Goal: Transaction & Acquisition: Purchase product/service

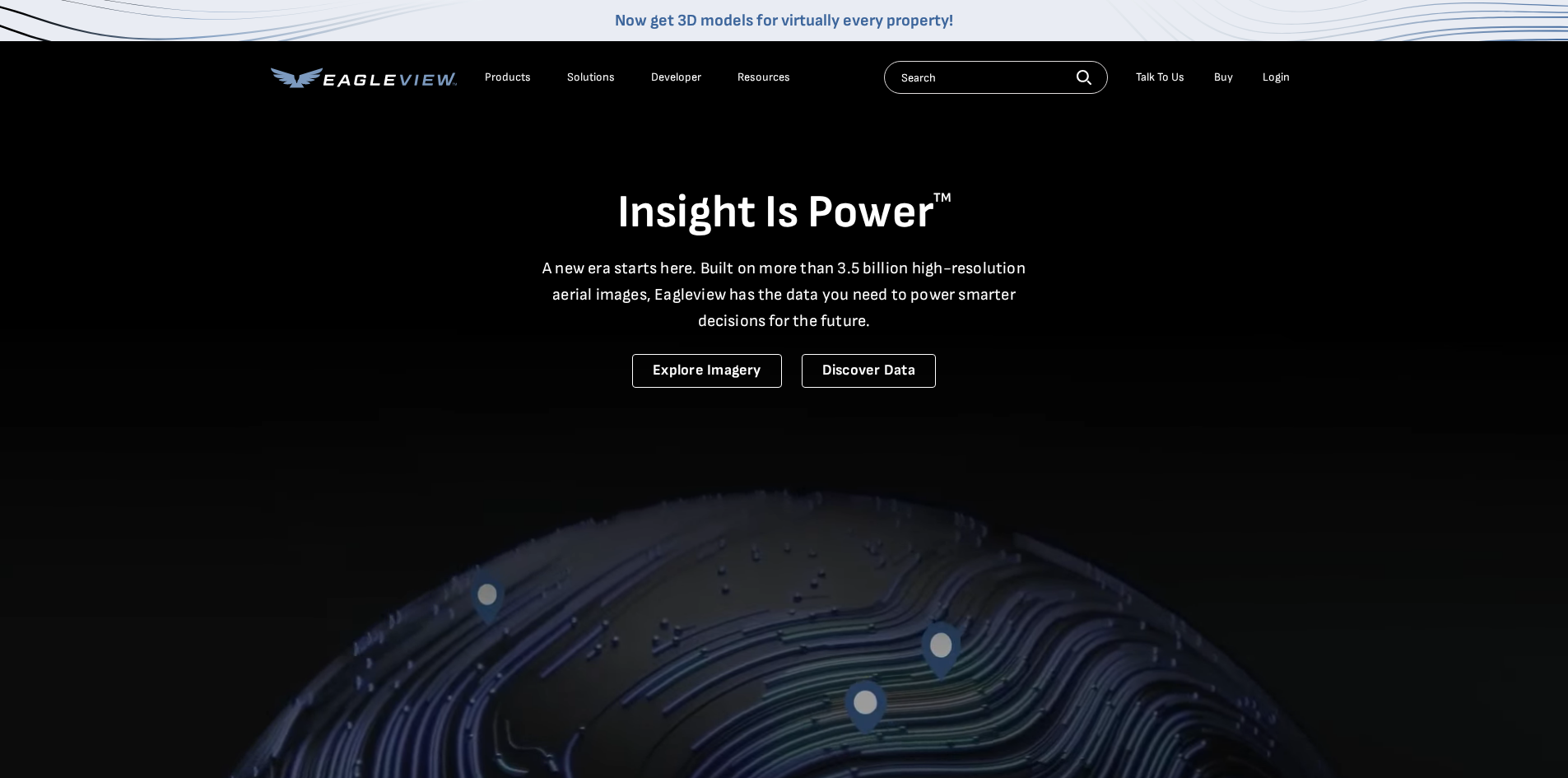
click at [752, 76] on div "Login" at bounding box center [1276, 77] width 27 height 15
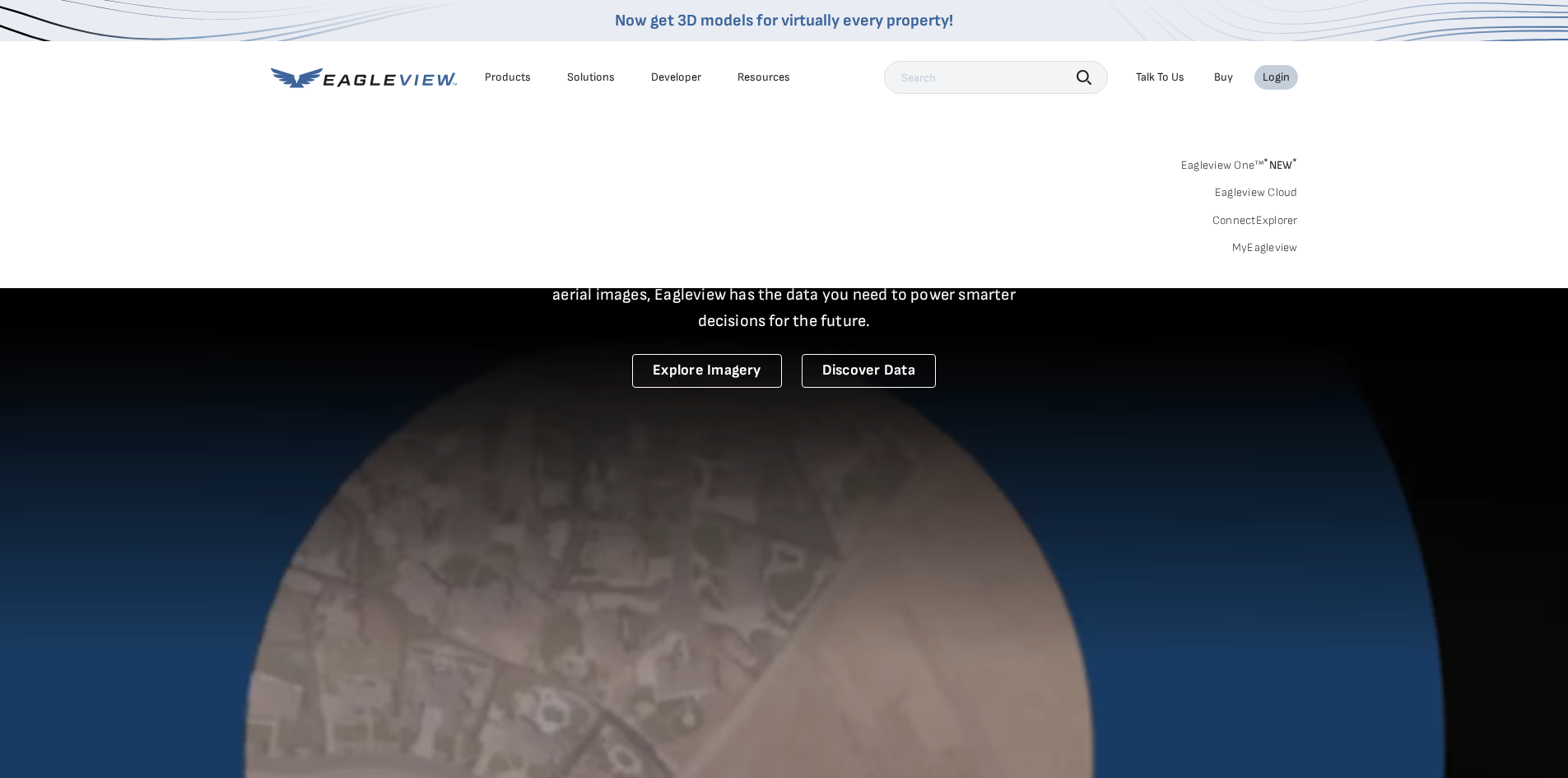
click at [752, 247] on link "MyEagleview" at bounding box center [1265, 248] width 66 height 15
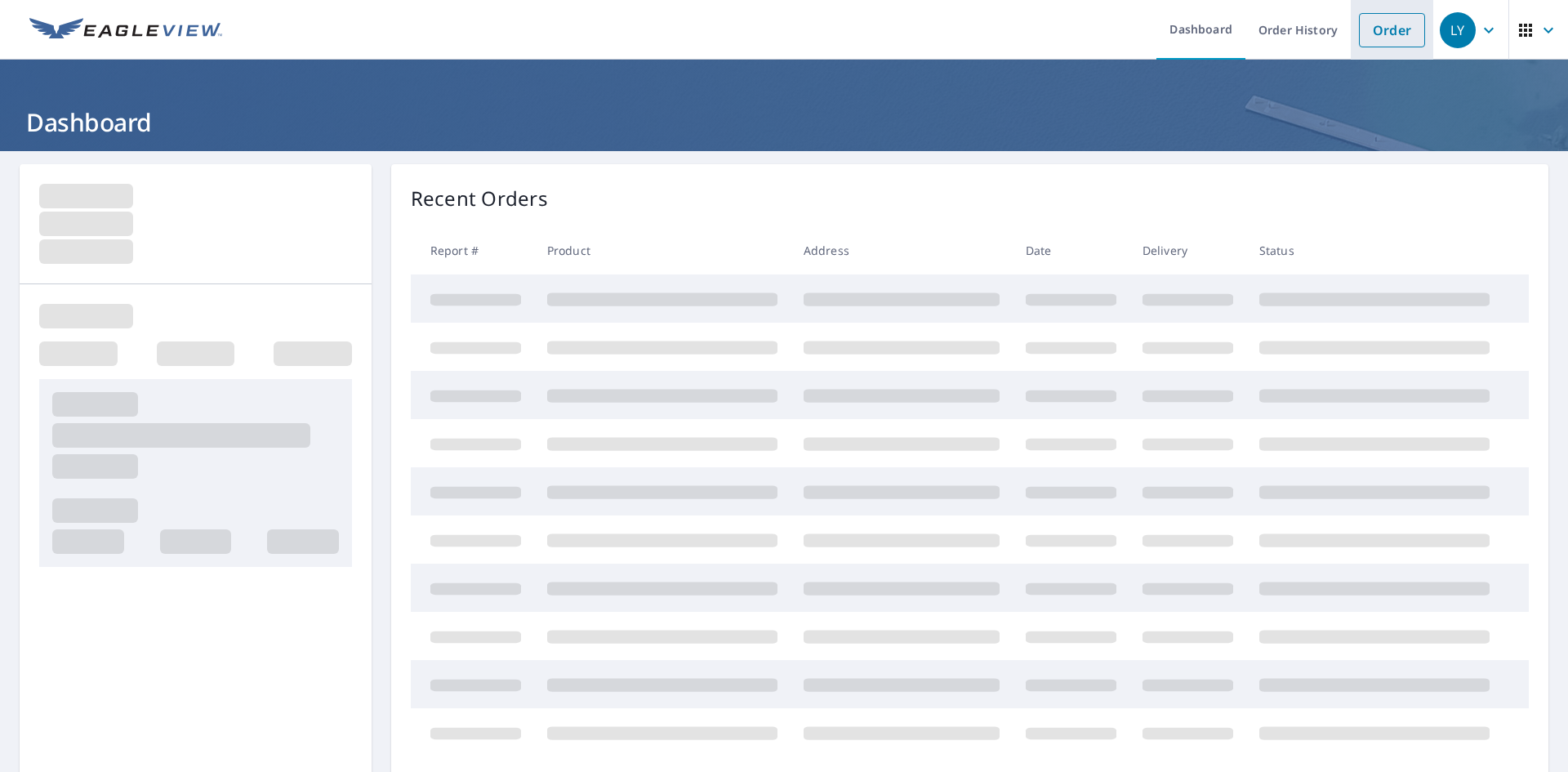
click at [1384, 27] on link "Order" at bounding box center [1392, 30] width 67 height 35
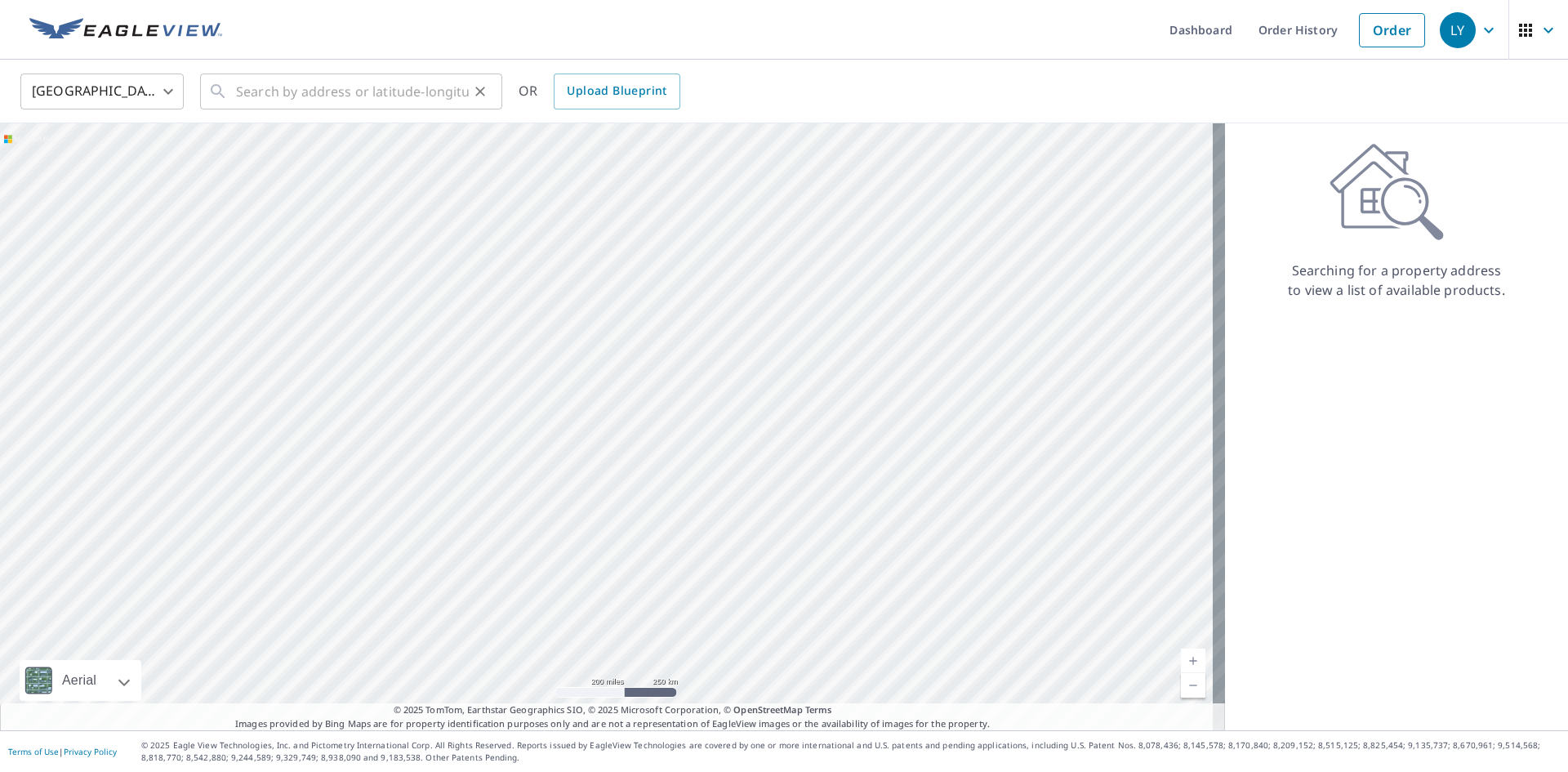
click at [219, 96] on icon at bounding box center [218, 92] width 20 height 20
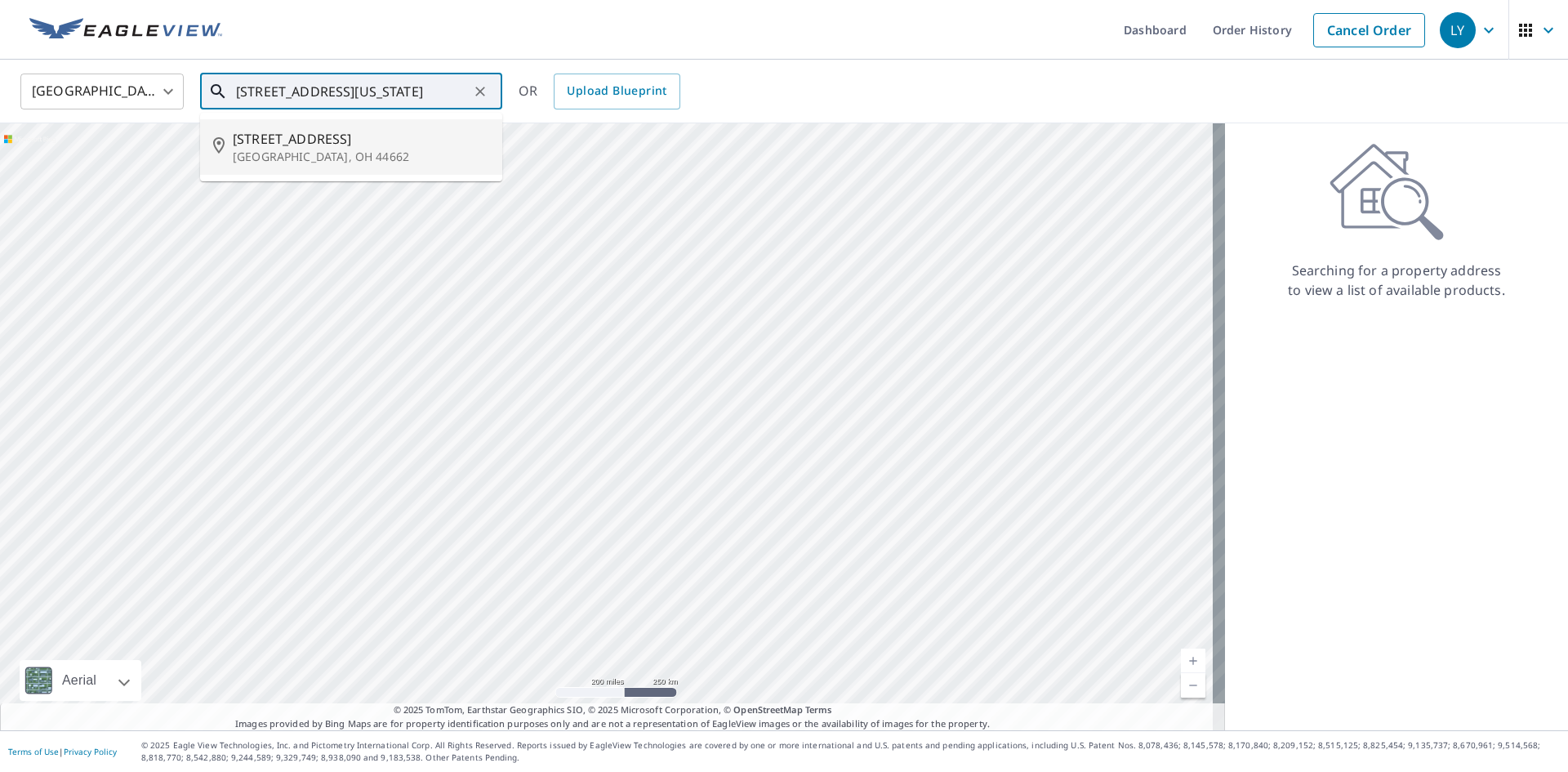
click at [279, 156] on p "[GEOGRAPHIC_DATA], OH 44662" at bounding box center [360, 156] width 257 height 16
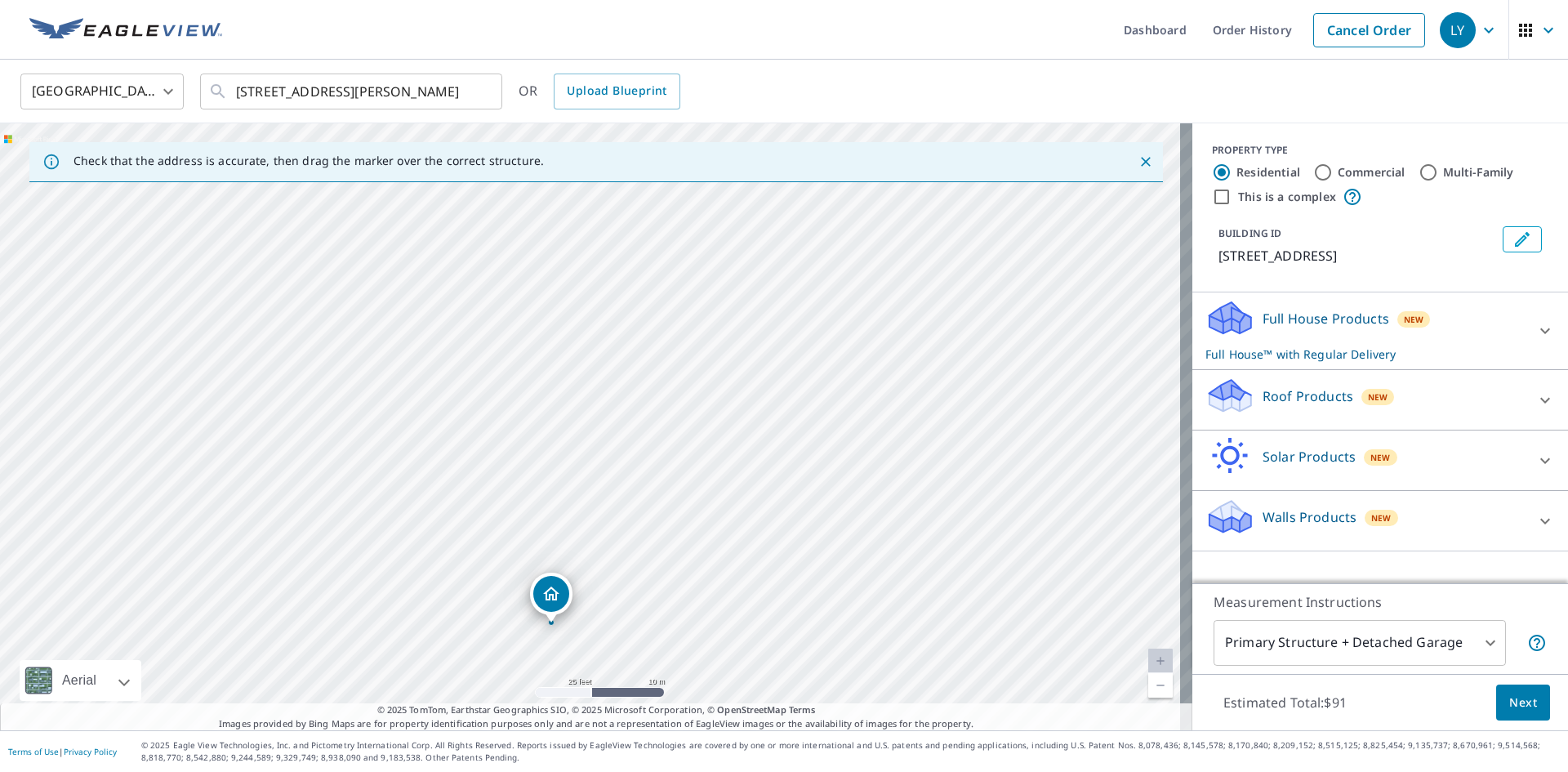
drag, startPoint x: 321, startPoint y: 383, endPoint x: 1041, endPoint y: 173, distance: 750.0
click at [1041, 174] on div "Check that the address is accurate, then drag the marker over the correct struc…" at bounding box center [596, 426] width 1192 height 607
click at [923, 316] on div "[STREET_ADDRESS][PERSON_NAME]" at bounding box center [596, 426] width 1192 height 607
drag, startPoint x: 373, startPoint y: 616, endPoint x: 621, endPoint y: 295, distance: 405.6
click at [617, 298] on div "[STREET_ADDRESS][PERSON_NAME]" at bounding box center [596, 426] width 1192 height 607
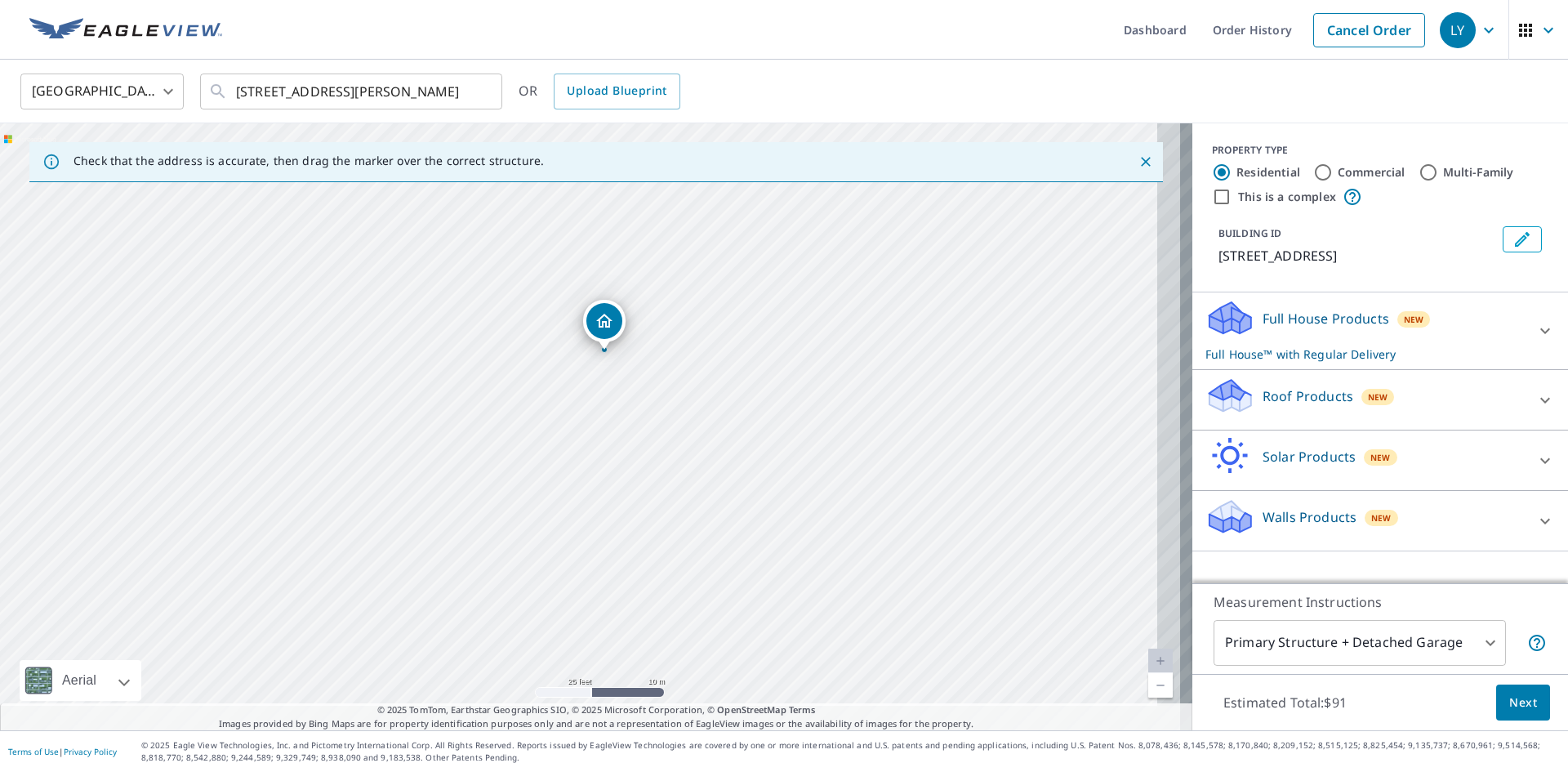
drag, startPoint x: 718, startPoint y: 565, endPoint x: 629, endPoint y: 464, distance: 134.6
click at [632, 466] on div "[STREET_ADDRESS][PERSON_NAME]" at bounding box center [596, 426] width 1192 height 607
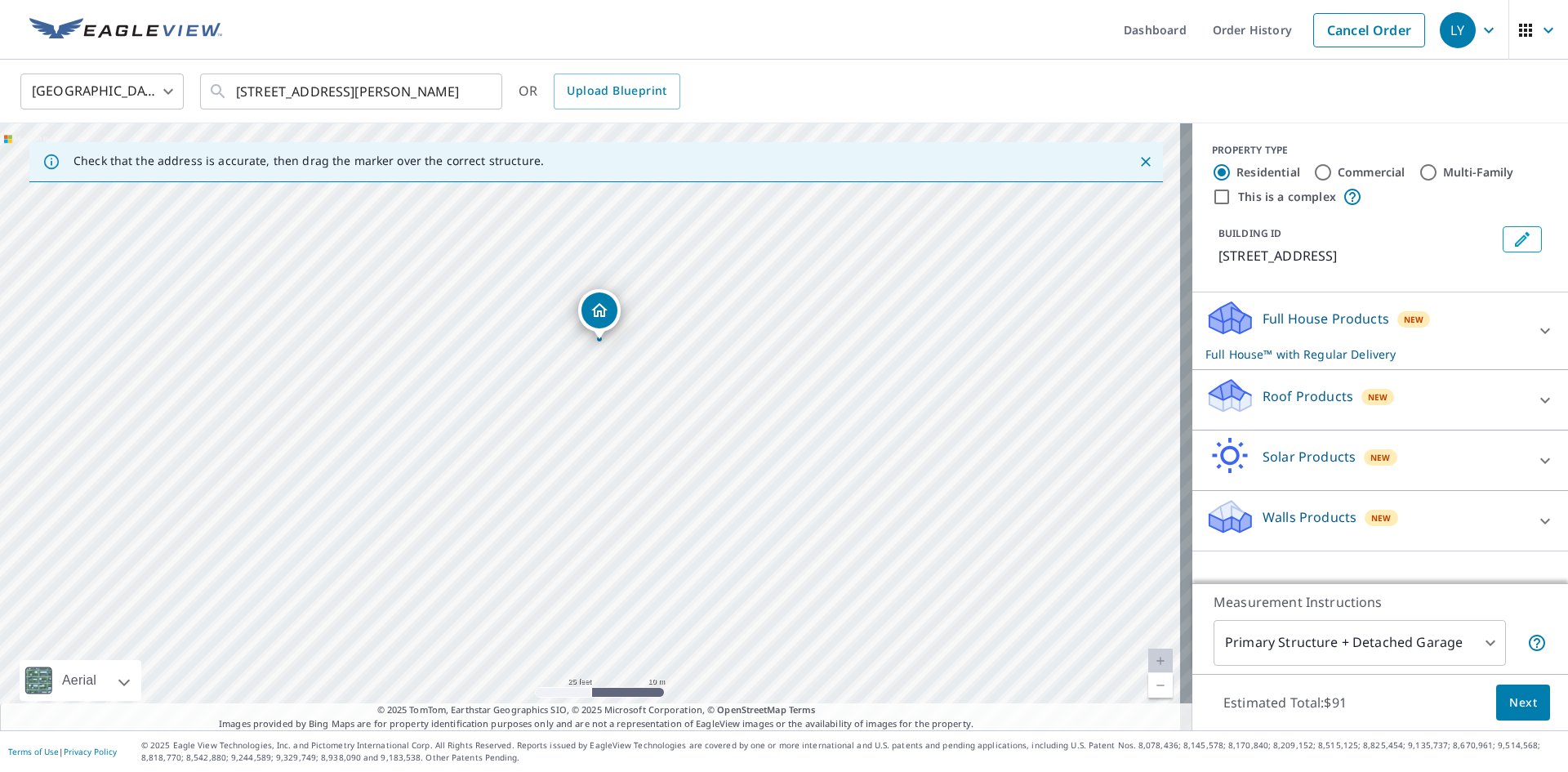
drag, startPoint x: 829, startPoint y: 413, endPoint x: 720, endPoint y: 406, distance: 109.2
click at [720, 406] on div "[STREET_ADDRESS][PERSON_NAME]" at bounding box center [596, 426] width 1192 height 607
click at [465, 91] on input "[STREET_ADDRESS][PERSON_NAME]" at bounding box center [352, 92] width 233 height 46
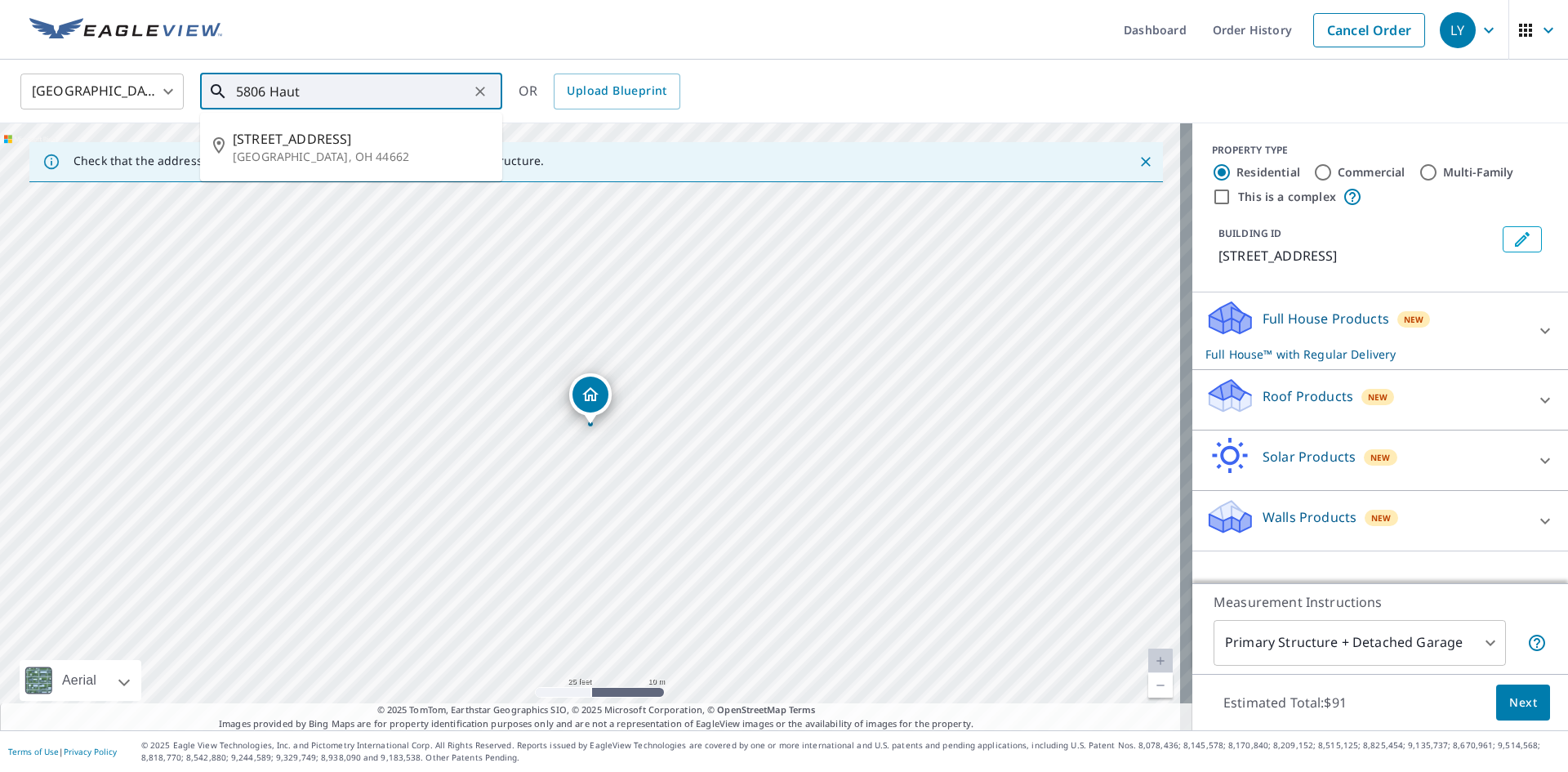
type input "5806 Haut"
